Goal: Task Accomplishment & Management: Complete application form

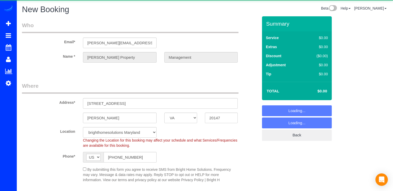
select select "VA"
select select "3"
select select "object:3339"
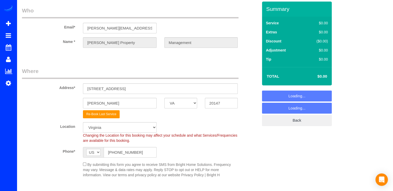
scroll to position [52, 0]
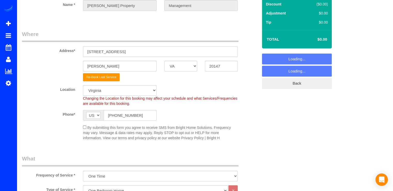
drag, startPoint x: 133, startPoint y: 53, endPoint x: 76, endPoint y: 58, distance: 57.1
click at [77, 58] on sui-booking-address "Address* [STREET_ADDRESS] [GEOGRAPHIC_DATA] AK AL AR AZ CA CO CT DC DE [GEOGRAP…" at bounding box center [140, 55] width 236 height 51
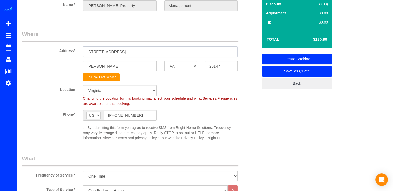
paste input "[STREET_ADDRESS][PERSON_NAME]"
type input "[STREET_ADDRESS][PERSON_NAME]"
drag, startPoint x: 126, startPoint y: 66, endPoint x: 79, endPoint y: 66, distance: 47.0
click at [79, 66] on div "[PERSON_NAME] AK AL AR AZ CA CO CT DC DE [GEOGRAPHIC_DATA] [GEOGRAPHIC_DATA] HI…" at bounding box center [140, 66] width 244 height 11
drag, startPoint x: 127, startPoint y: 53, endPoint x: 141, endPoint y: 51, distance: 14.1
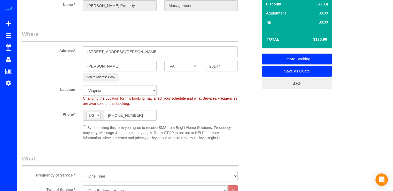
click at [141, 51] on input "[STREET_ADDRESS][PERSON_NAME]" at bounding box center [160, 51] width 155 height 11
click at [115, 66] on input "[PERSON_NAME]" at bounding box center [120, 66] width 74 height 11
drag, startPoint x: 93, startPoint y: 67, endPoint x: 78, endPoint y: 68, distance: 15.3
click at [78, 68] on div "[PERSON_NAME] AK AL AR AZ CA CO CT DC DE [GEOGRAPHIC_DATA] [GEOGRAPHIC_DATA] HI…" at bounding box center [140, 66] width 244 height 11
paste input "Sterling,"
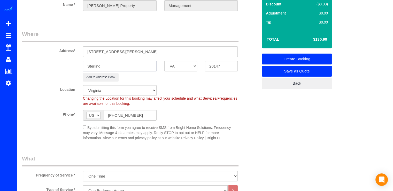
type input "Sterling,"
drag, startPoint x: 149, startPoint y: 52, endPoint x: 164, endPoint y: 51, distance: 15.5
click at [164, 51] on input "[STREET_ADDRESS][PERSON_NAME]" at bounding box center [160, 51] width 155 height 11
drag, startPoint x: 209, startPoint y: 67, endPoint x: 194, endPoint y: 67, distance: 15.2
click at [194, 67] on div "Sterling, AK AL AR AZ CA CO CT DC DE [GEOGRAPHIC_DATA] [GEOGRAPHIC_DATA] HI IA …" at bounding box center [140, 66] width 244 height 11
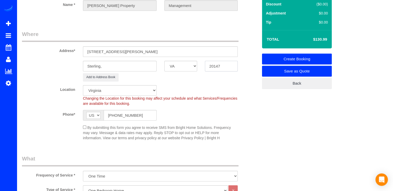
paste input "66"
type input "20166"
drag, startPoint x: 168, startPoint y: 51, endPoint x: 126, endPoint y: 52, distance: 42.4
click at [126, 52] on input "[STREET_ADDRESS][PERSON_NAME]" at bounding box center [160, 51] width 155 height 11
type input "21100 [PERSON_NAME]"
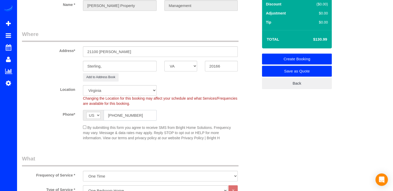
click at [141, 116] on input "[PHONE_NUMBER]" at bounding box center [130, 115] width 53 height 11
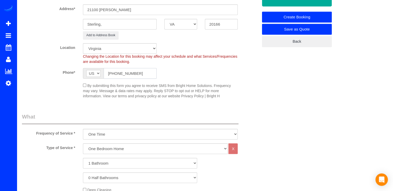
scroll to position [129, 0]
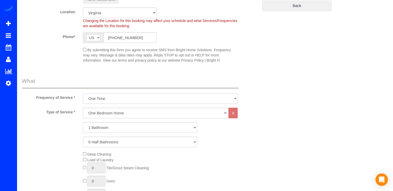
click at [109, 101] on select "Every Three Months triweekly -15% off - 15.00% Biweekly -20% off - 20.00% Month…" at bounding box center [160, 98] width 155 height 11
click at [123, 88] on legend "What" at bounding box center [130, 83] width 217 height 12
click at [111, 115] on select "One Bedroom Home Two Bedroom Home Three Bedroom Home Four Bedroom Home Five Bed…" at bounding box center [155, 113] width 145 height 11
select select "125"
click at [83, 108] on select "One Bedroom Home Two Bedroom Home Three Bedroom Home Four Bedroom Home Five Bed…" at bounding box center [155, 113] width 145 height 11
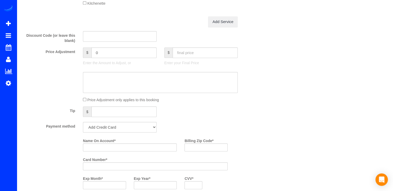
scroll to position [258, 0]
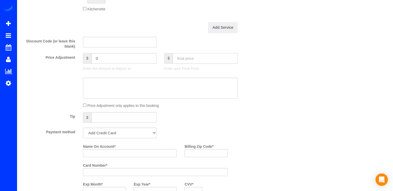
click at [183, 60] on input "text" at bounding box center [205, 58] width 65 height 11
type input "110"
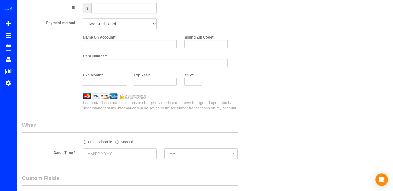
scroll to position [336, 0]
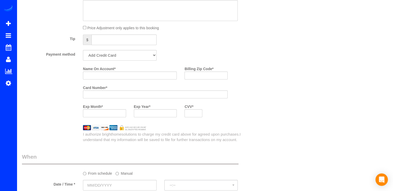
type input "100"
click at [123, 59] on select "Add Credit Card Cash Check Paypal" at bounding box center [120, 55] width 74 height 11
select select "string:check"
click at [83, 50] on select "Add Credit Card Cash Check Paypal" at bounding box center [120, 55] width 74 height 11
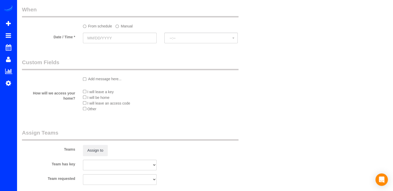
scroll to position [362, 0]
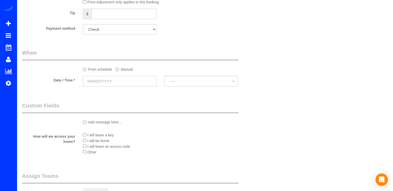
click at [108, 82] on input "text" at bounding box center [120, 81] width 74 height 11
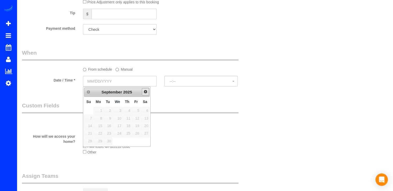
click at [147, 94] on link "Next" at bounding box center [145, 91] width 7 height 7
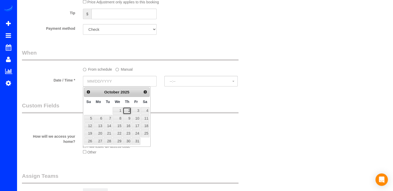
click at [131, 110] on link "2" at bounding box center [127, 110] width 9 height 7
type input "[DATE]"
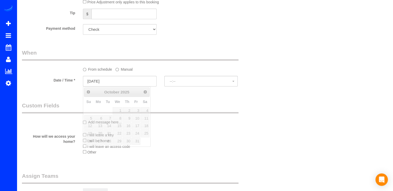
select select "spot29"
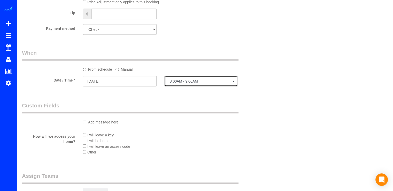
click at [189, 85] on button "8:00AM - 9:00AM" at bounding box center [201, 81] width 74 height 11
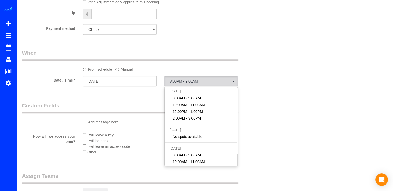
click at [121, 67] on label "Manual" at bounding box center [124, 68] width 17 height 7
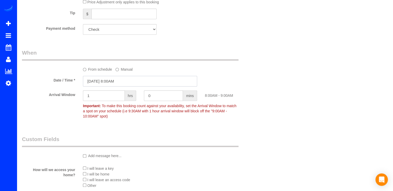
click at [117, 82] on input "[DATE] 8:00AM" at bounding box center [140, 81] width 114 height 11
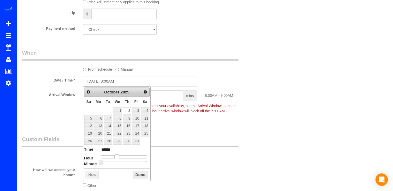
click at [117, 155] on span at bounding box center [116, 156] width 5 height 5
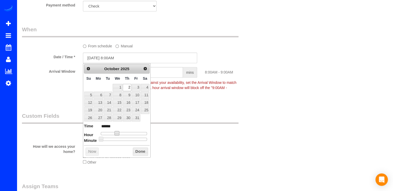
scroll to position [413, 0]
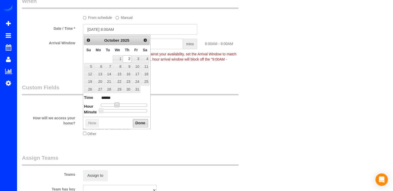
click at [143, 120] on button "Done" at bounding box center [140, 123] width 15 height 8
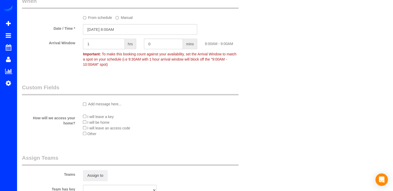
click at [106, 44] on input "1" at bounding box center [104, 44] width 42 height 11
type input "2"
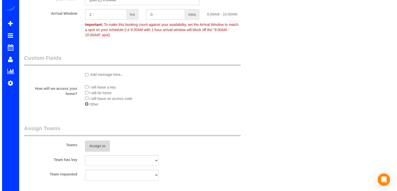
scroll to position [465, 0]
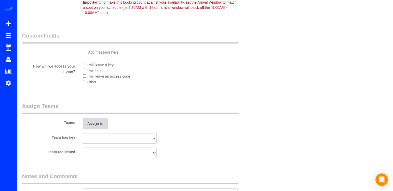
click at [93, 125] on button "Assign to" at bounding box center [95, 123] width 25 height 11
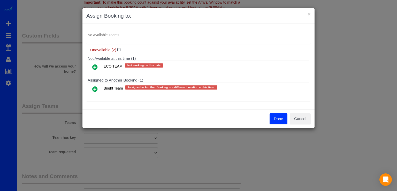
click at [92, 88] on icon at bounding box center [94, 89] width 5 height 6
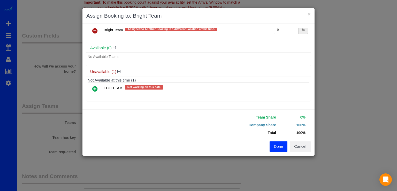
click at [94, 89] on icon at bounding box center [94, 89] width 5 height 6
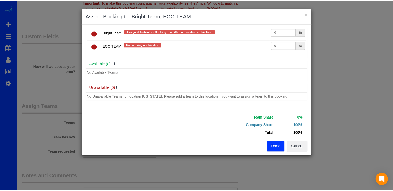
scroll to position [11, 0]
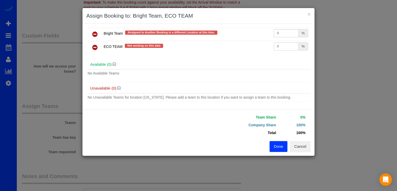
click at [274, 146] on button "Done" at bounding box center [279, 146] width 18 height 11
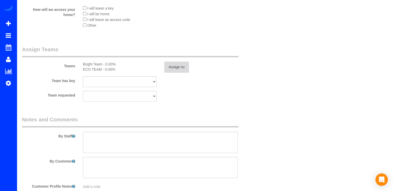
scroll to position [543, 0]
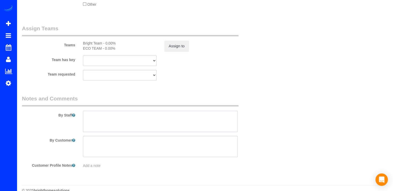
click at [101, 118] on textarea at bounding box center [160, 121] width 155 height 21
type textarea "L"
drag, startPoint x: 276, startPoint y: 121, endPoint x: 270, endPoint y: 122, distance: 6.3
drag, startPoint x: 196, startPoint y: 118, endPoint x: 202, endPoint y: 117, distance: 6.5
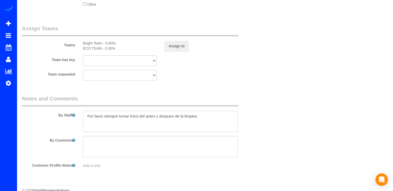
click at [196, 118] on textarea at bounding box center [160, 121] width 155 height 21
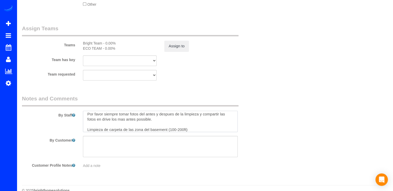
click at [186, 129] on textarea at bounding box center [160, 121] width 155 height 21
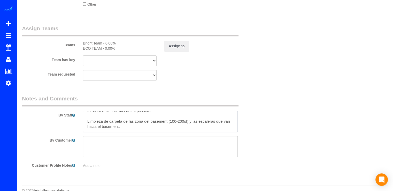
scroll to position [18, 0]
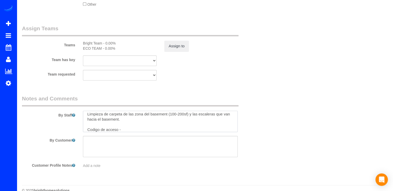
paste textarea "1876"
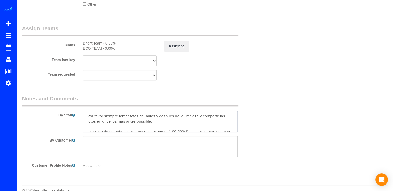
click at [159, 115] on textarea at bounding box center [160, 121] width 155 height 21
click at [104, 122] on textarea at bounding box center [160, 121] width 155 height 21
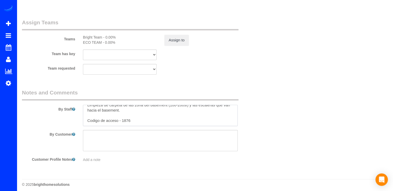
scroll to position [552, 0]
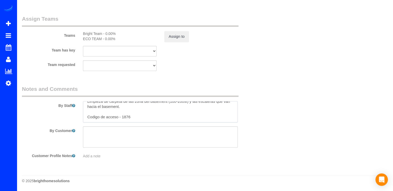
click at [132, 118] on textarea at bounding box center [160, 111] width 155 height 21
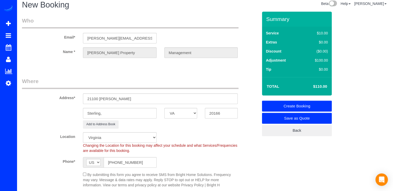
scroll to position [0, 0]
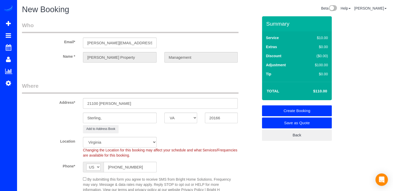
type textarea "Por favor siempre tomar fotos del antes/ despues de la limpieza y compartir las…"
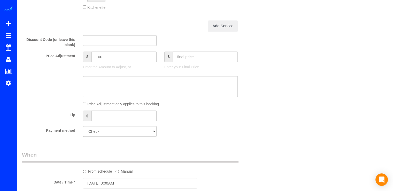
scroll to position [242, 0]
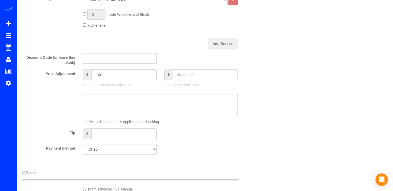
click at [181, 76] on input "text" at bounding box center [205, 74] width 65 height 11
type input "120"
type input "110"
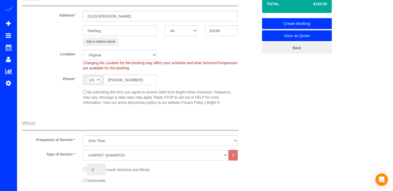
scroll to position [0, 0]
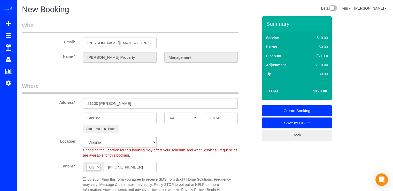
click at [300, 110] on link "Create Booking" at bounding box center [297, 110] width 70 height 11
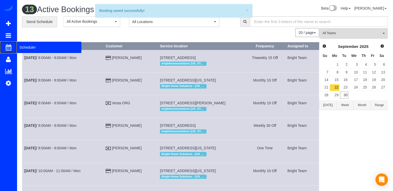
click at [25, 48] on span "Scheduler" at bounding box center [49, 47] width 65 height 12
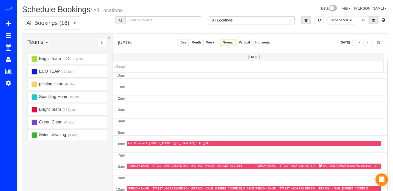
scroll to position [68, 0]
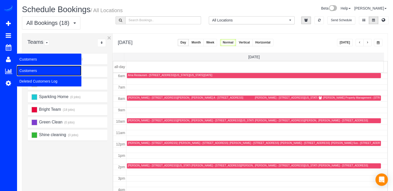
click at [31, 70] on link "Customers" at bounding box center [49, 70] width 65 height 10
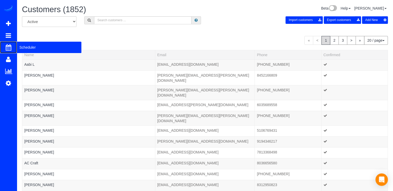
click at [27, 46] on span "Scheduler" at bounding box center [49, 47] width 65 height 12
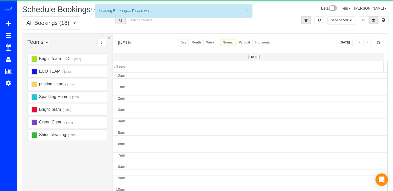
scroll to position [68, 0]
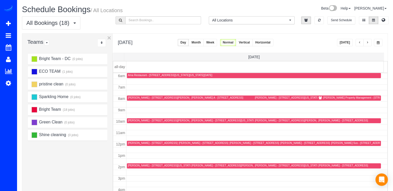
click at [367, 45] on button "button" at bounding box center [367, 42] width 8 height 7
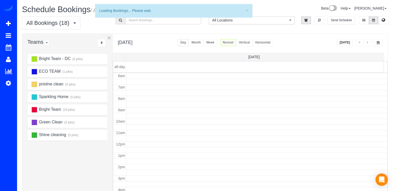
click at [367, 45] on button "button" at bounding box center [367, 42] width 8 height 7
click at [367, 44] on button "button" at bounding box center [367, 42] width 8 height 7
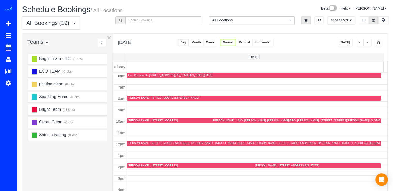
click at [367, 44] on button "button" at bounding box center [367, 42] width 8 height 7
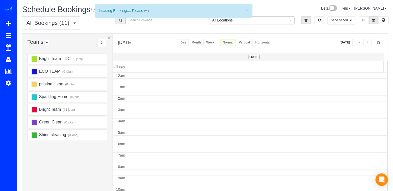
click at [367, 44] on button "button" at bounding box center [367, 42] width 8 height 7
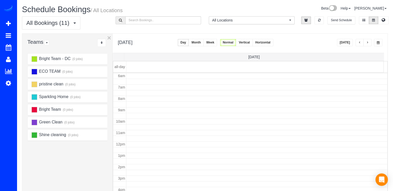
click at [367, 44] on button "button" at bounding box center [367, 42] width 8 height 7
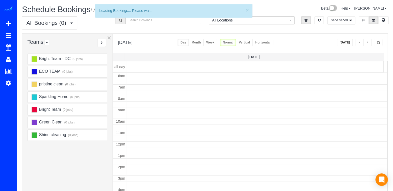
click at [367, 44] on button "button" at bounding box center [367, 42] width 8 height 7
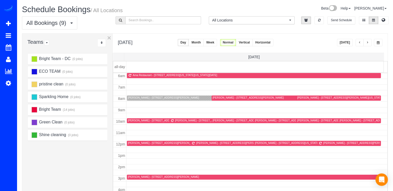
click at [367, 44] on button "button" at bounding box center [367, 42] width 8 height 7
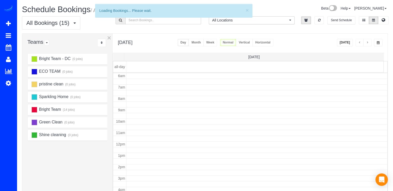
click at [367, 44] on button "button" at bounding box center [367, 42] width 8 height 7
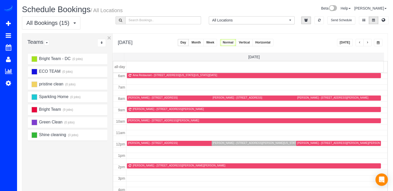
click at [368, 44] on span "button" at bounding box center [367, 42] width 3 height 3
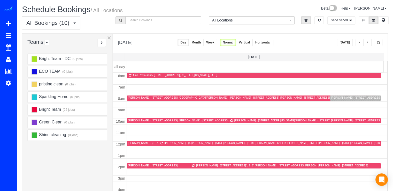
click at [368, 44] on span "button" at bounding box center [367, 42] width 3 height 3
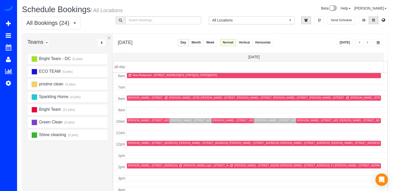
click at [368, 44] on span "button" at bounding box center [367, 42] width 3 height 3
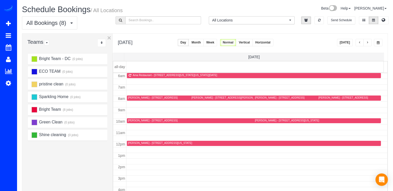
click at [368, 44] on span "button" at bounding box center [367, 42] width 3 height 3
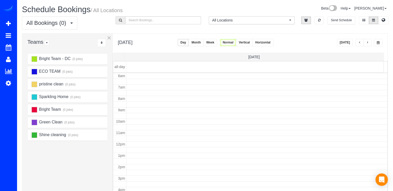
click at [368, 44] on span "button" at bounding box center [367, 42] width 3 height 3
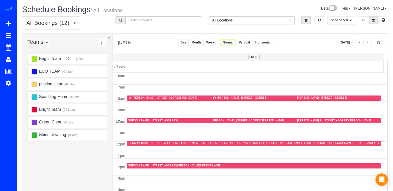
click at [367, 42] on span "button" at bounding box center [367, 42] width 3 height 3
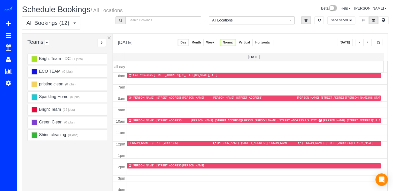
click at [359, 42] on span "button" at bounding box center [359, 42] width 3 height 3
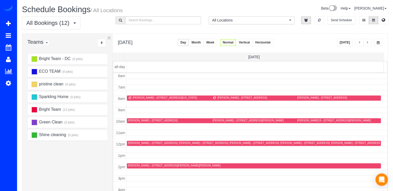
click at [368, 42] on span "button" at bounding box center [367, 42] width 3 height 3
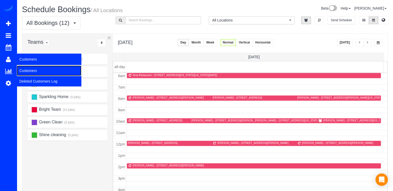
click at [23, 69] on link "Customers" at bounding box center [49, 70] width 65 height 10
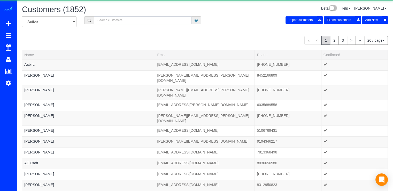
click at [137, 22] on input "text" at bounding box center [142, 20] width 97 height 8
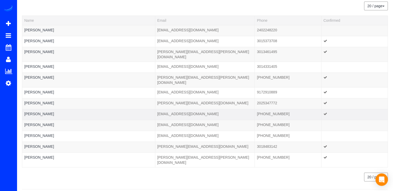
scroll to position [36, 0]
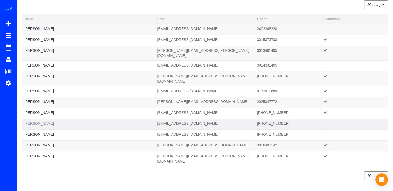
type input "[PERSON_NAME]"
click at [35, 121] on link "[PERSON_NAME]" at bounding box center [39, 123] width 30 height 4
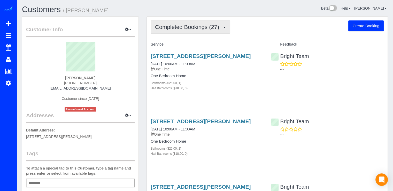
click at [207, 30] on button "Completed Bookings (27)" at bounding box center [191, 26] width 80 height 13
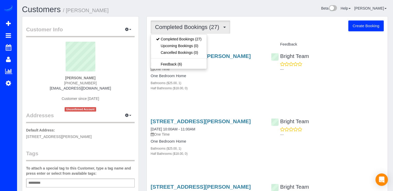
click at [255, 40] on div "Service" at bounding box center [207, 44] width 120 height 9
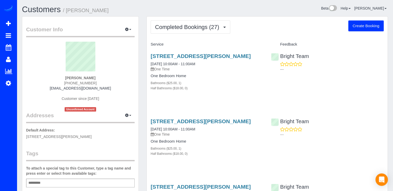
click at [374, 27] on button "Create Booking" at bounding box center [365, 25] width 35 height 11
select select "MD"
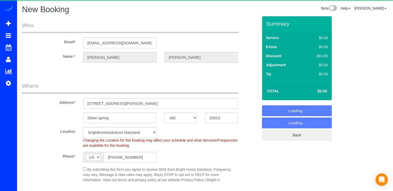
select select "object:6683"
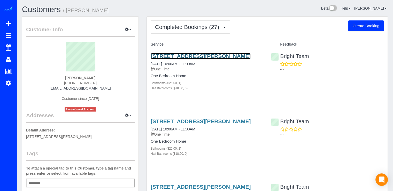
click at [186, 56] on link "[STREET_ADDRESS][PERSON_NAME]" at bounding box center [201, 56] width 100 height 6
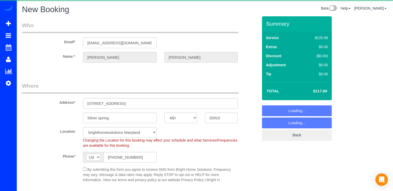
select select "MD"
select select "object:881"
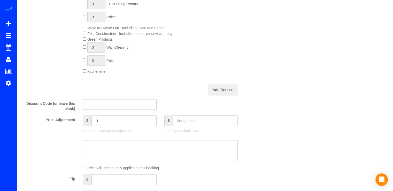
scroll to position [362, 0]
click at [185, 120] on input "text" at bounding box center [205, 121] width 65 height 11
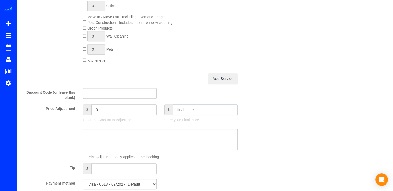
scroll to position [388, 0]
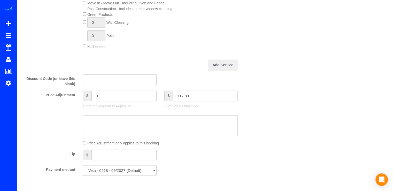
type input "117.89"
type input "-13.1"
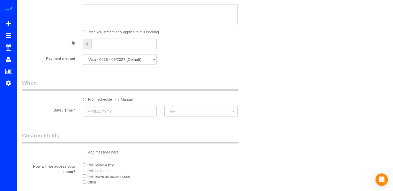
scroll to position [517, 0]
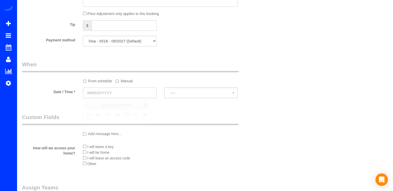
click at [116, 94] on input "text" at bounding box center [120, 92] width 74 height 11
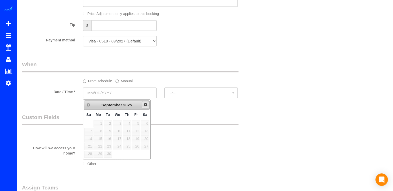
click at [146, 104] on span "Next" at bounding box center [145, 104] width 4 height 4
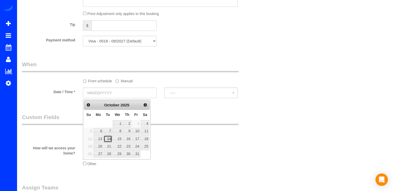
click at [109, 135] on link "14" at bounding box center [108, 138] width 8 height 7
type input "10/14/2025"
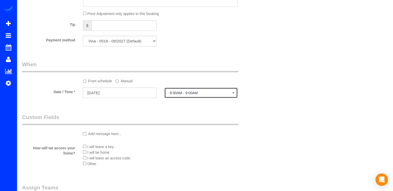
click at [173, 96] on button "8:00AM - 9:00AM" at bounding box center [201, 92] width 74 height 11
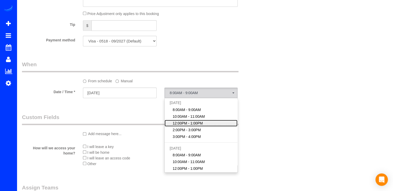
click at [187, 125] on span "12:00PM - 1:00PM" at bounding box center [188, 122] width 30 height 5
select select "spot3"
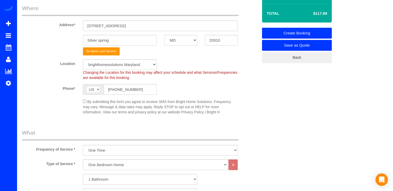
scroll to position [52, 0]
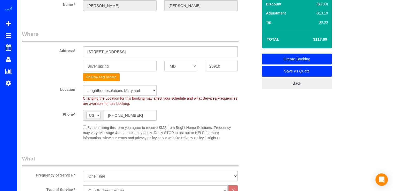
click at [316, 59] on link "Create Booking" at bounding box center [297, 58] width 70 height 11
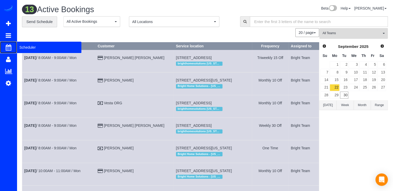
click at [23, 51] on span "Scheduler" at bounding box center [49, 47] width 65 height 12
